Goal: Task Accomplishment & Management: Manage account settings

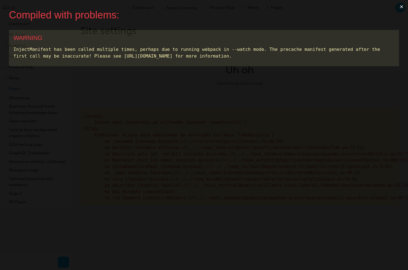
click at [400, 6] on button "×" at bounding box center [401, 6] width 13 height 13
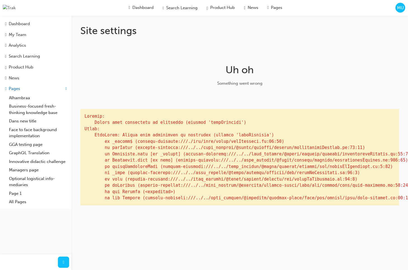
click at [399, 11] on span "MU" at bounding box center [400, 8] width 7 height 6
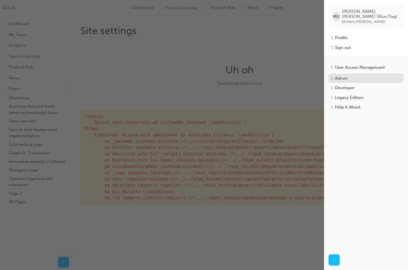
click at [350, 75] on div "Admin" at bounding box center [365, 78] width 69 height 6
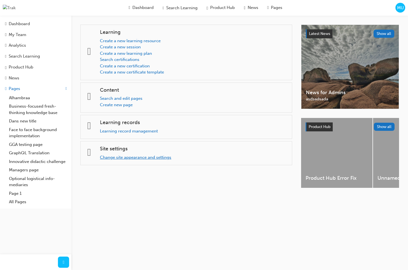
click at [119, 159] on link "Change site appearance and settings" at bounding box center [135, 157] width 71 height 5
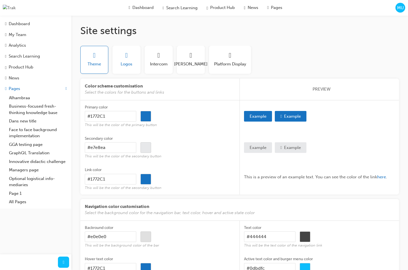
click at [122, 67] on span "Logos" at bounding box center [127, 64] width 12 height 6
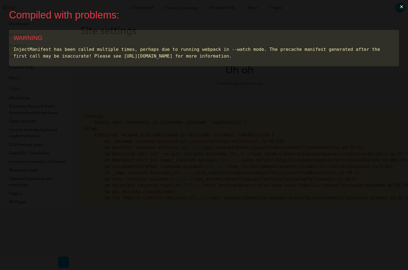
click at [399, 6] on button "×" at bounding box center [401, 6] width 13 height 13
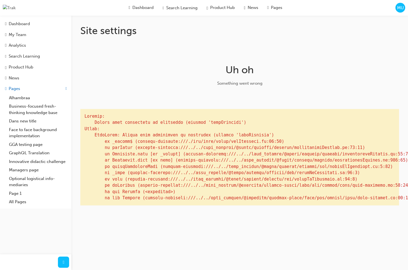
click at [397, 9] on span "MU" at bounding box center [400, 8] width 7 height 6
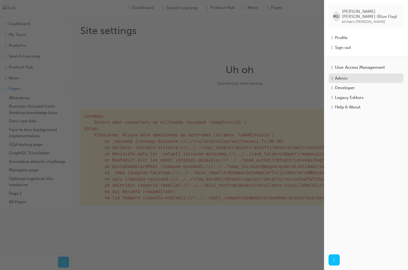
click at [364, 75] on div "Admin" at bounding box center [365, 78] width 69 height 6
